Goal: Check status: Check status

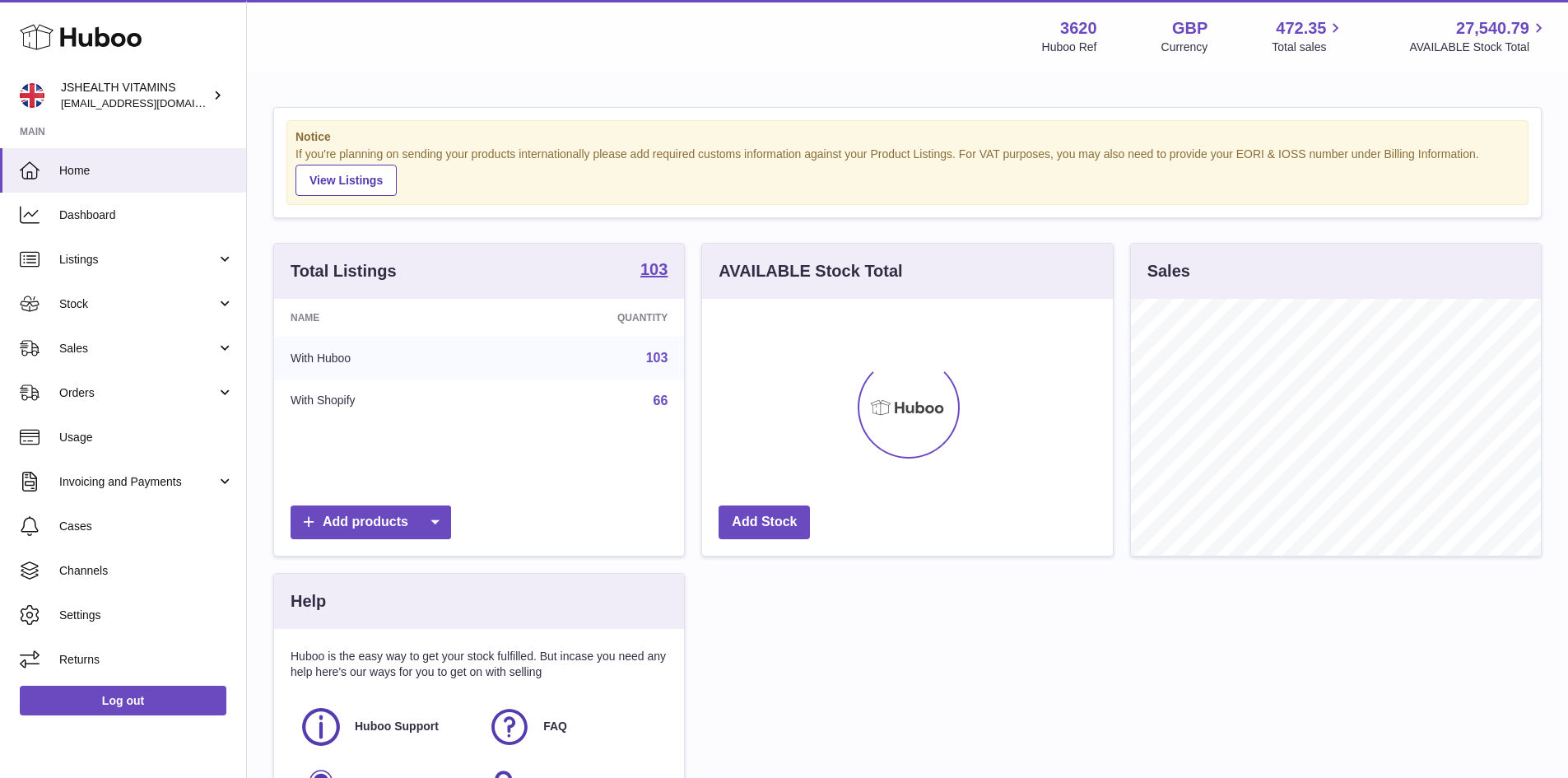
scroll to position [257, 410]
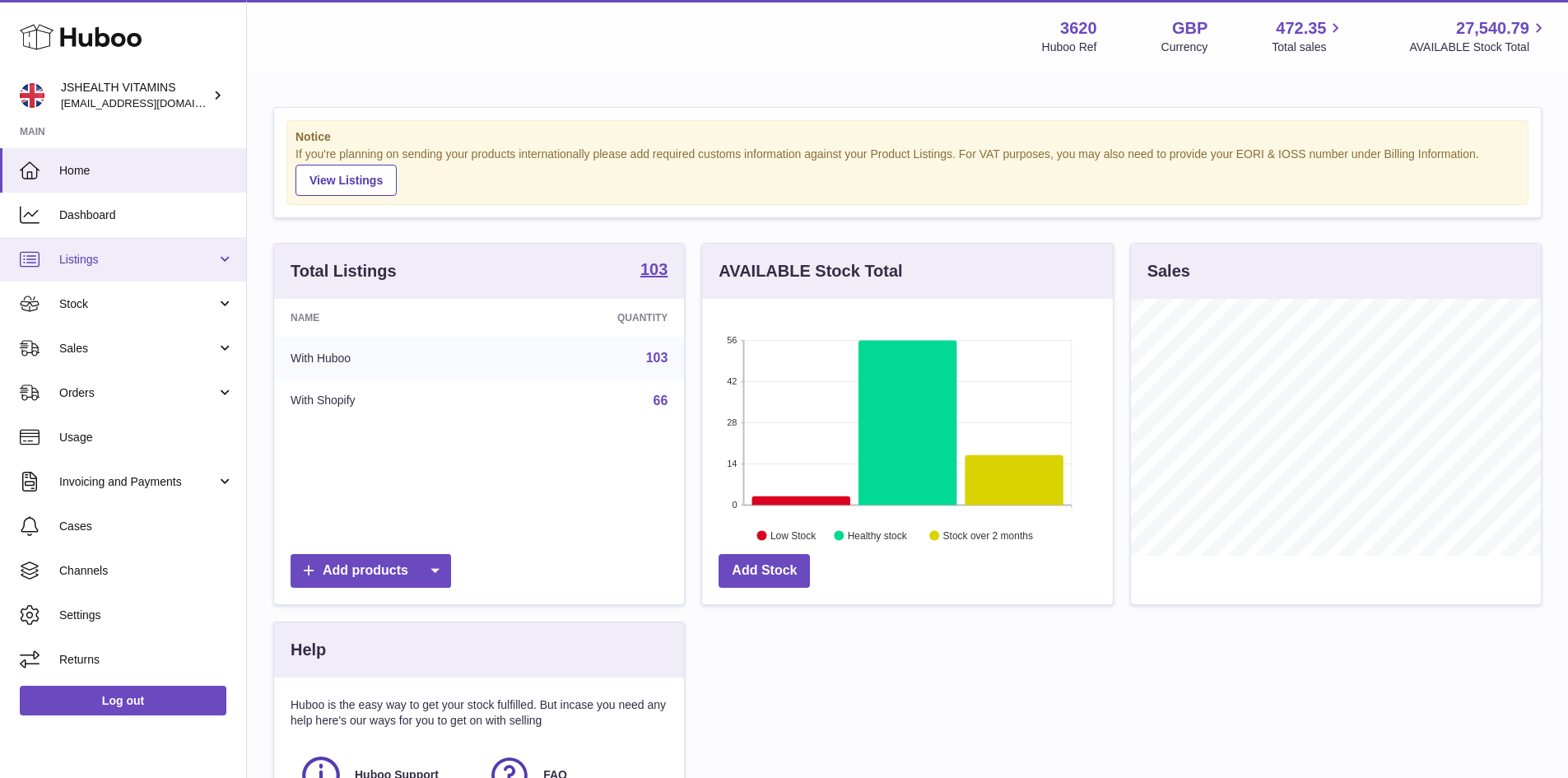
click at [159, 251] on link "Listings" at bounding box center [123, 259] width 246 height 45
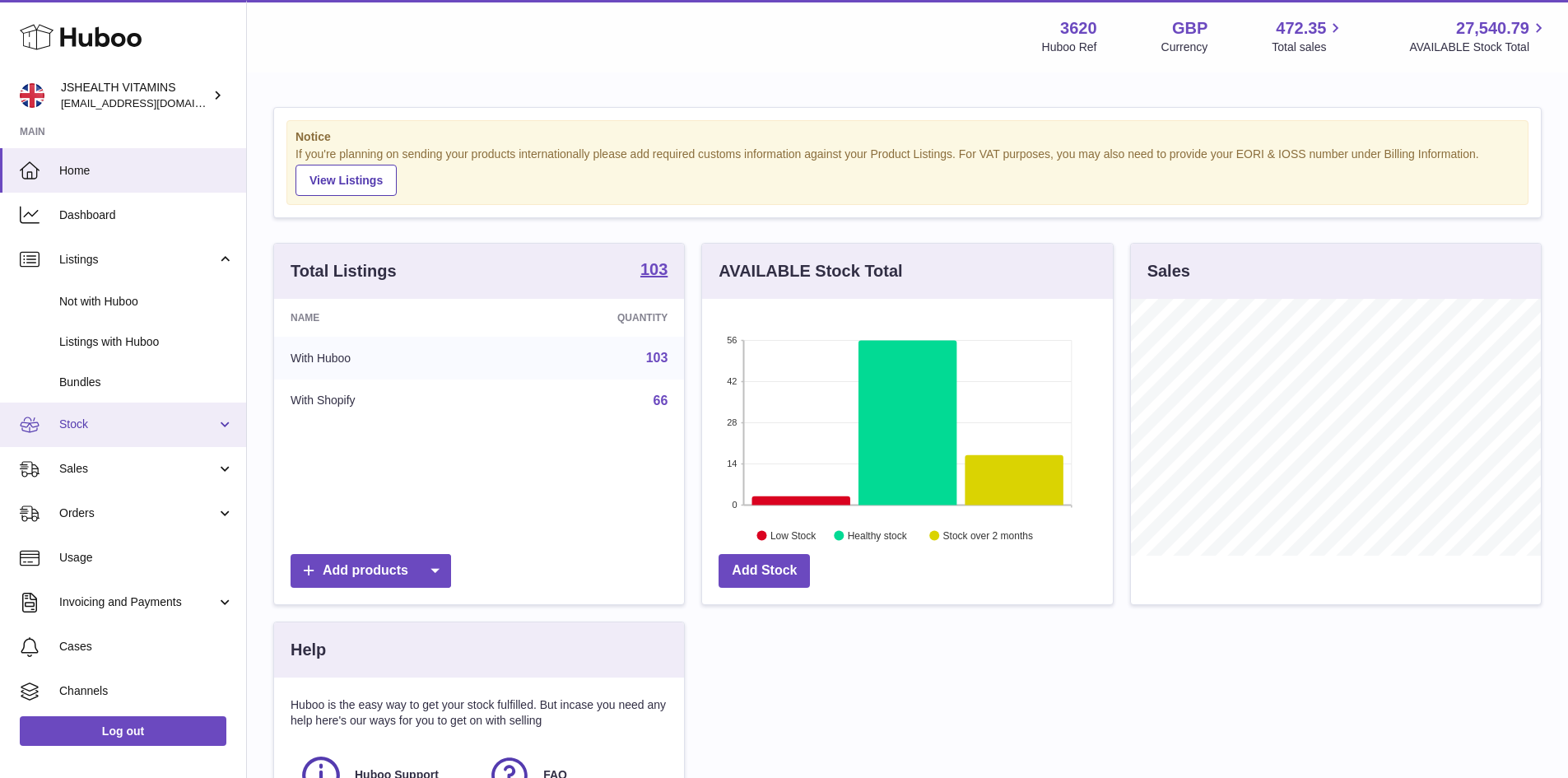
click at [144, 424] on span "Stock" at bounding box center [138, 424] width 157 height 15
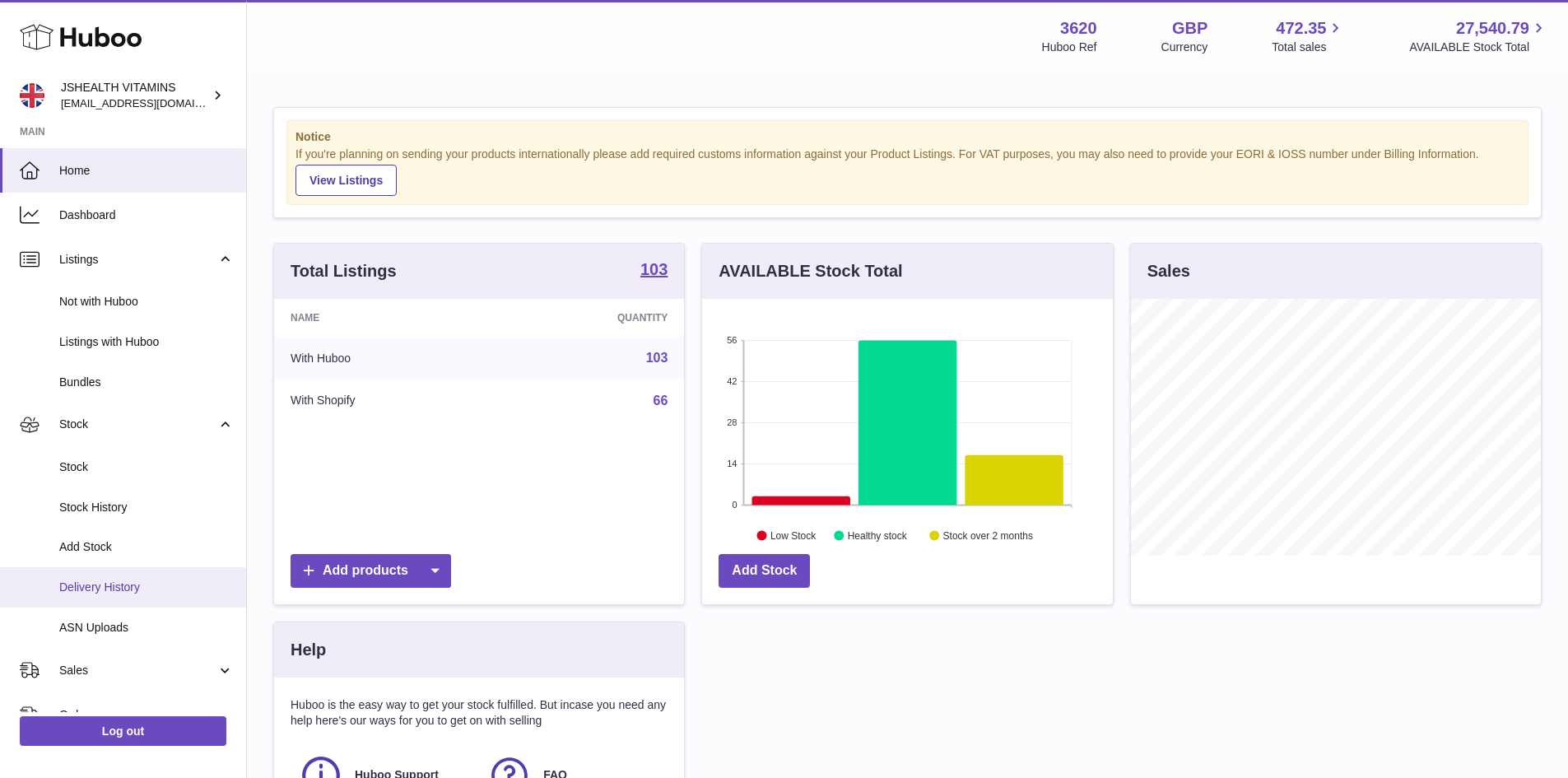
click at [157, 586] on span "Delivery History" at bounding box center [146, 588] width 174 height 15
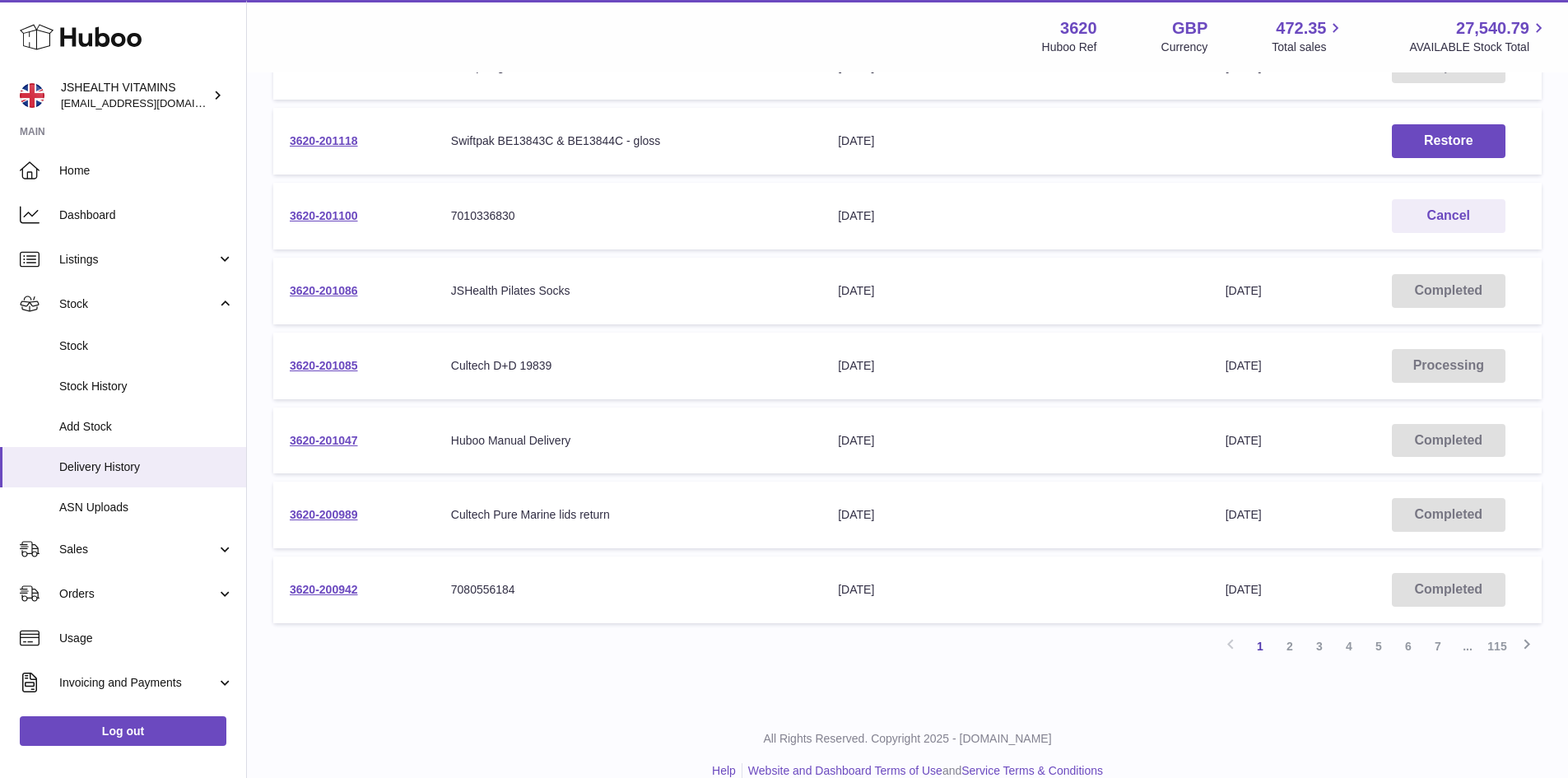
scroll to position [468, 0]
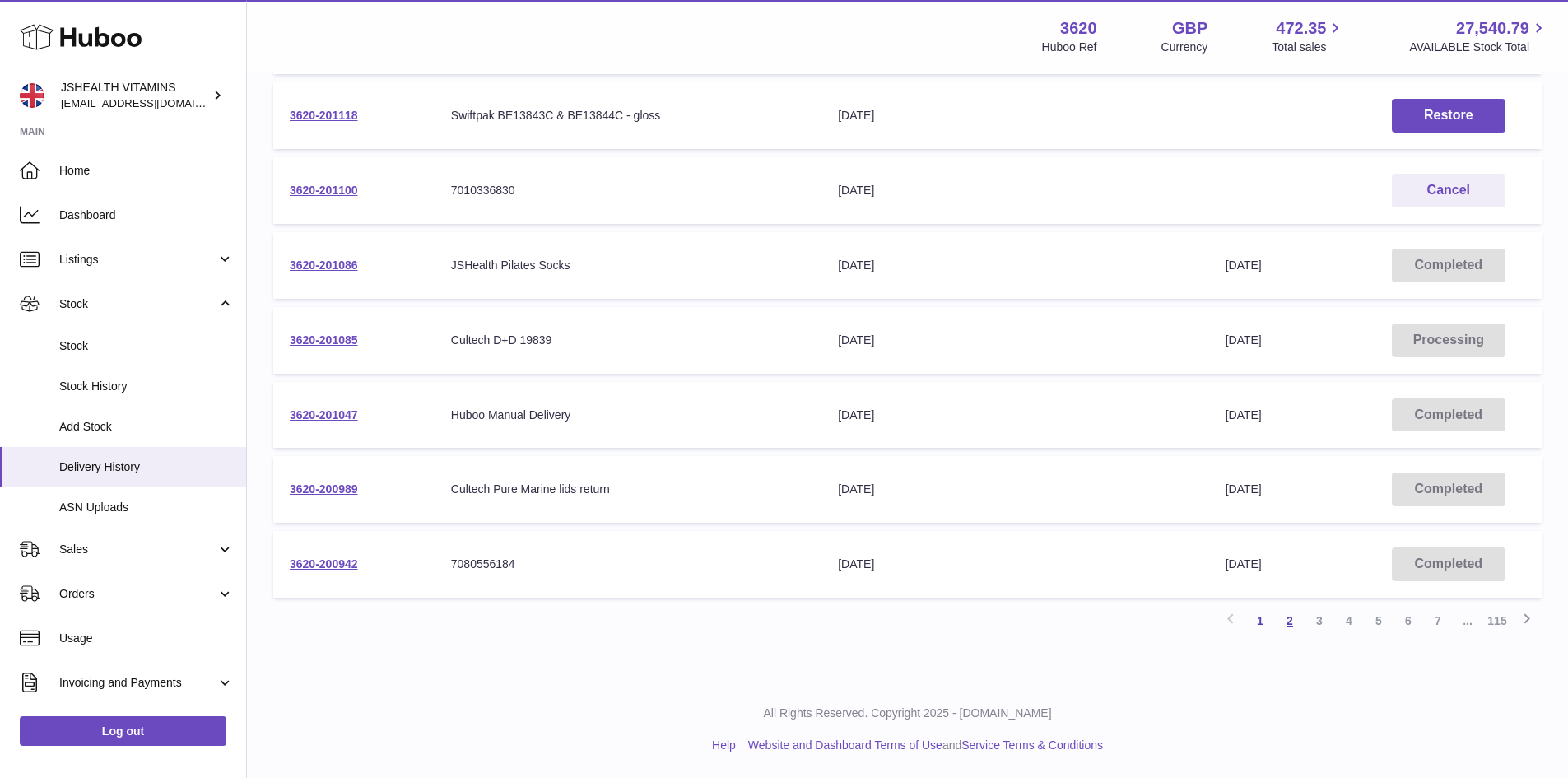
click at [1297, 623] on link "2" at bounding box center [1290, 621] width 30 height 30
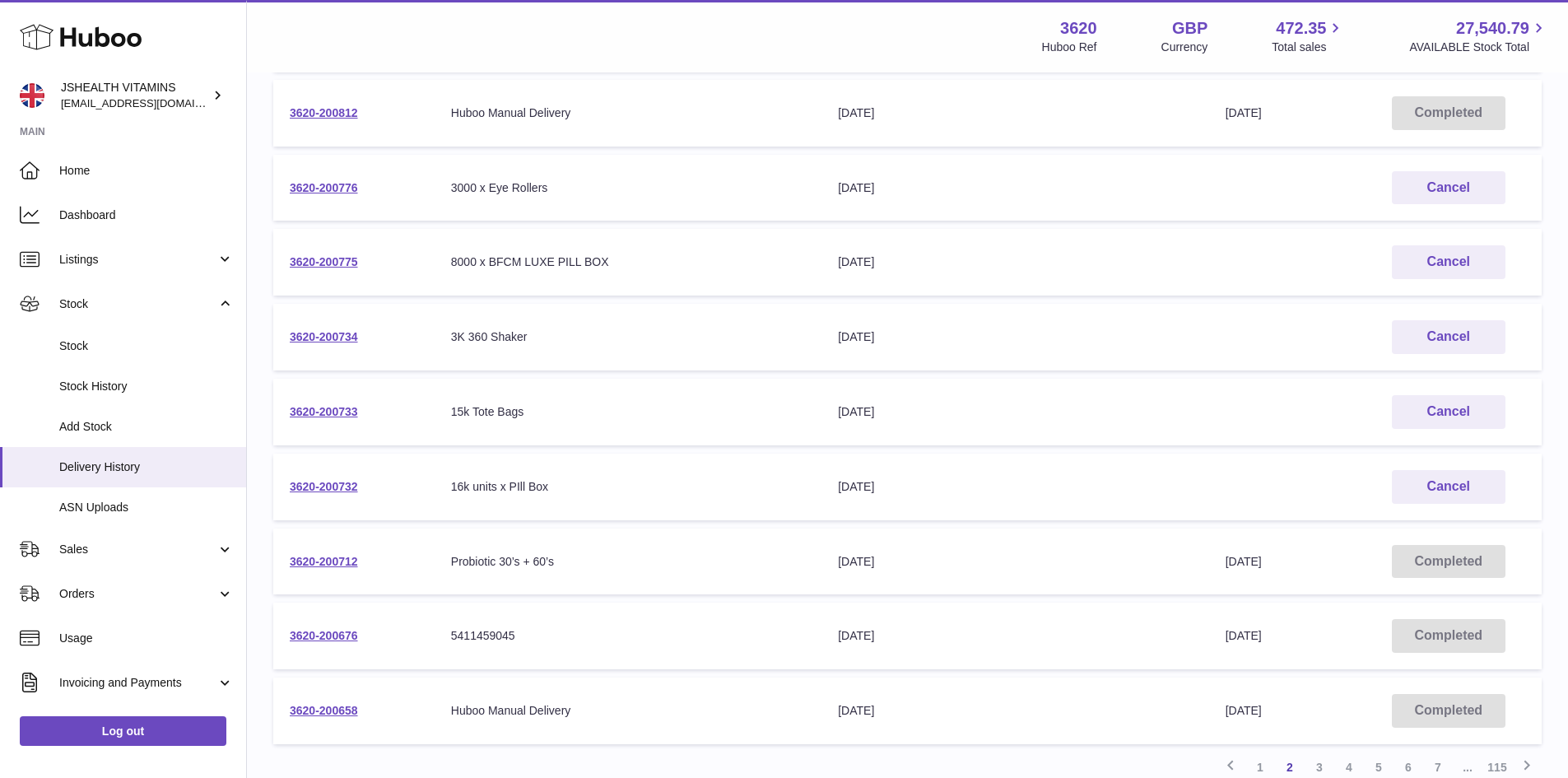
scroll to position [404, 0]
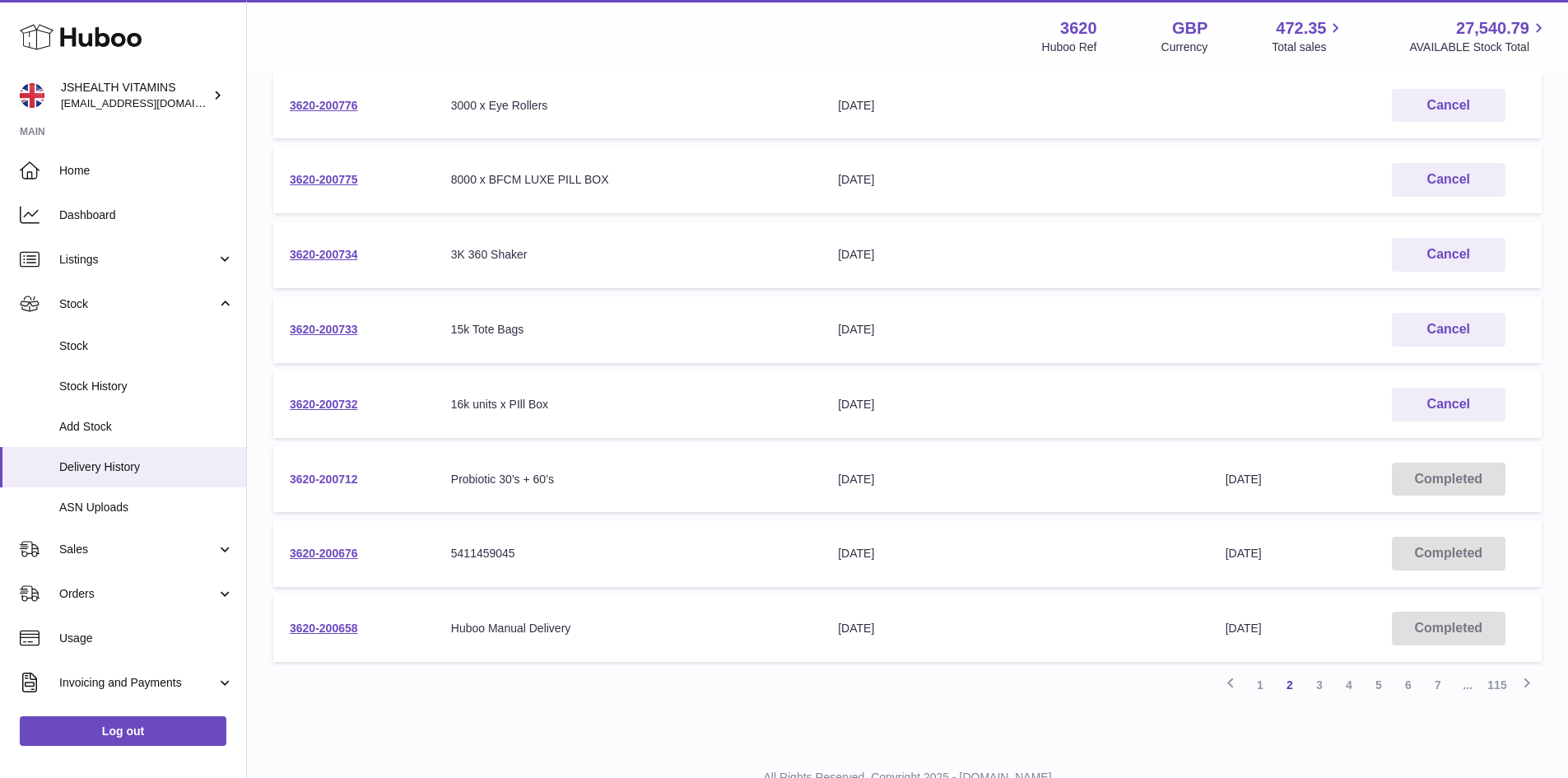
click at [346, 478] on link "3620-200712" at bounding box center [323, 479] width 69 height 14
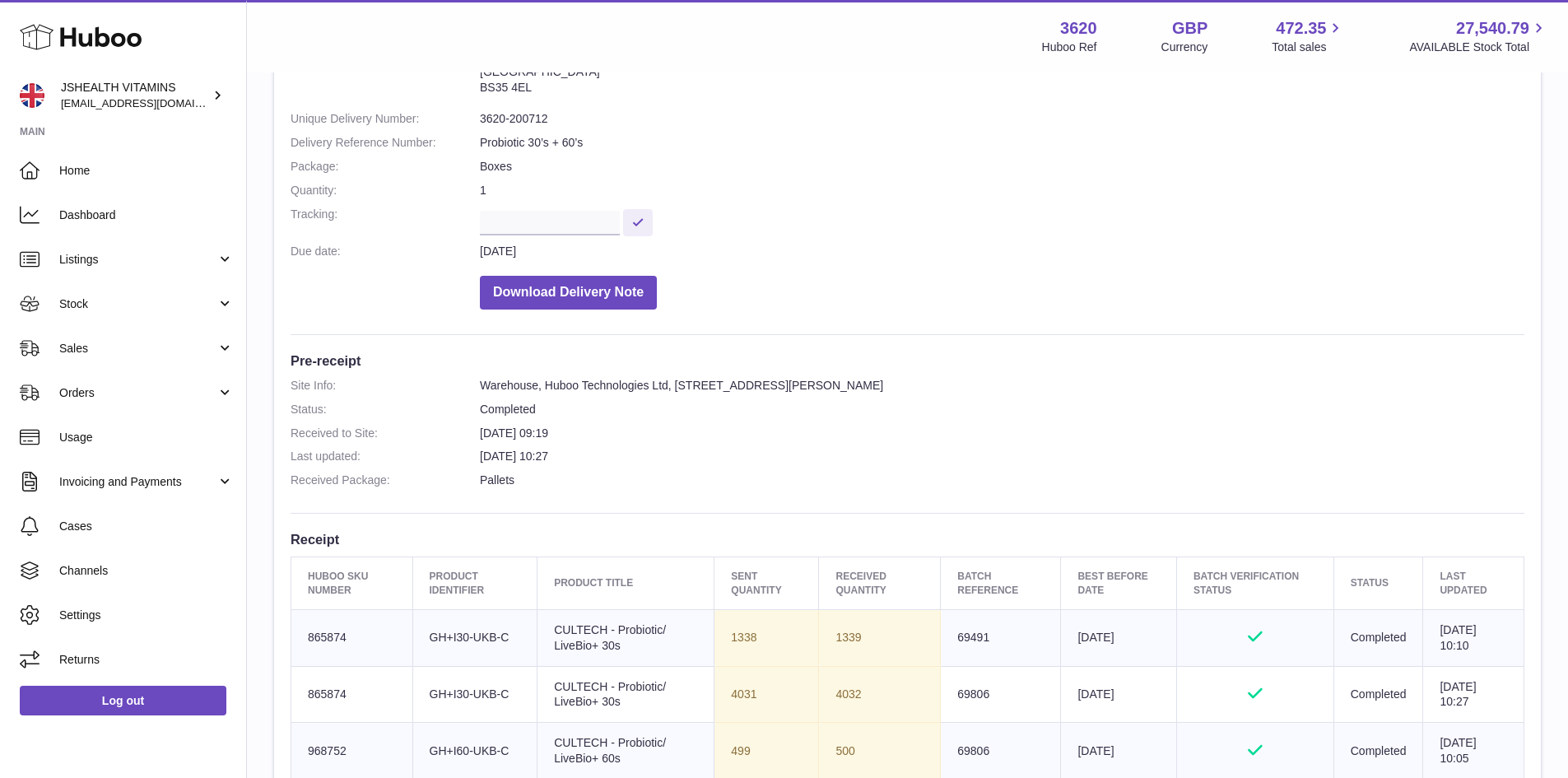
scroll to position [411, 0]
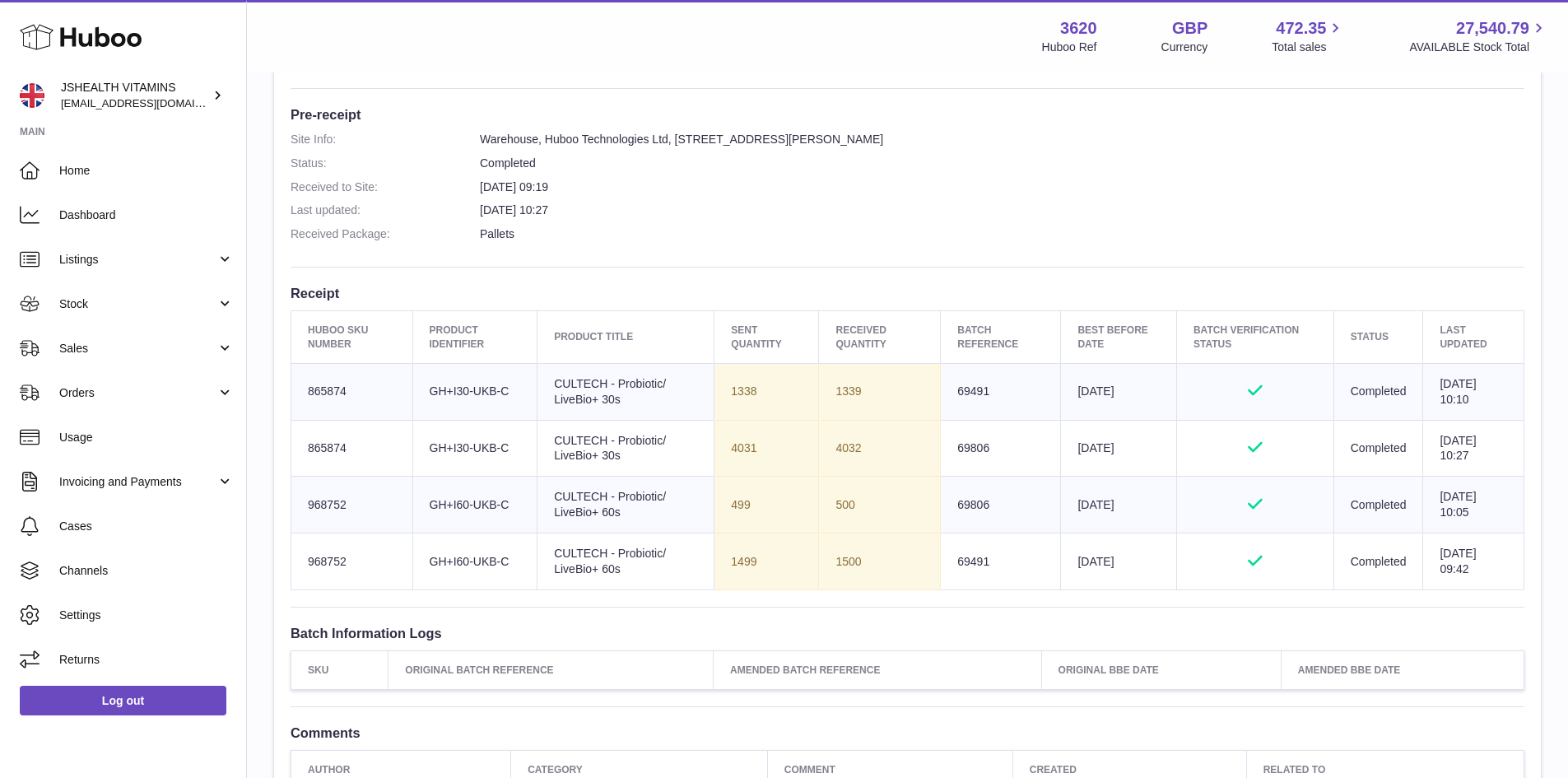
click at [321, 561] on td "Huboo SKU Number 968752" at bounding box center [352, 561] width 122 height 57
copy td "968752"
